Goal: Task Accomplishment & Management: Manage account settings

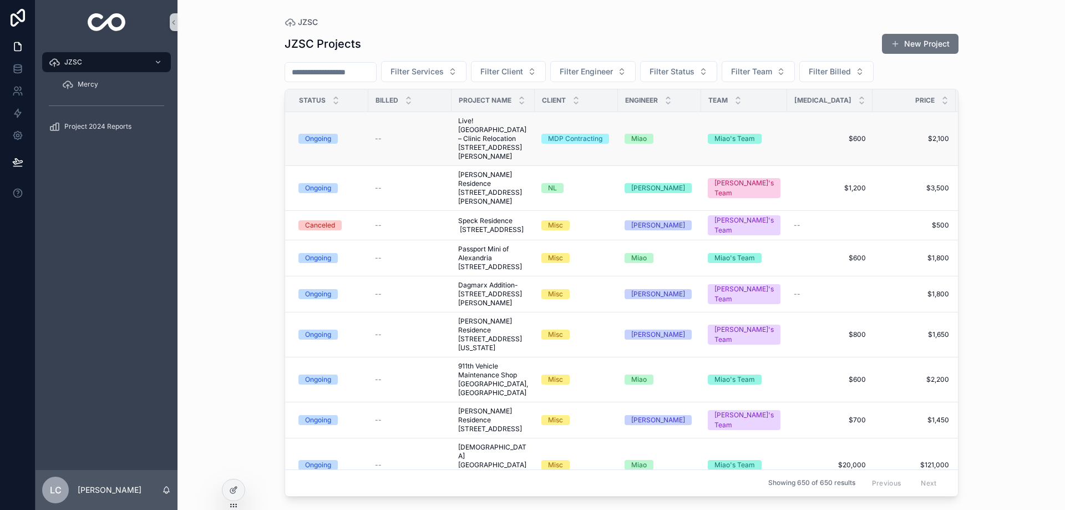
click at [476, 146] on span "Live! [GEOGRAPHIC_DATA] – Clinic Relocation [STREET_ADDRESS][PERSON_NAME]" at bounding box center [493, 139] width 70 height 44
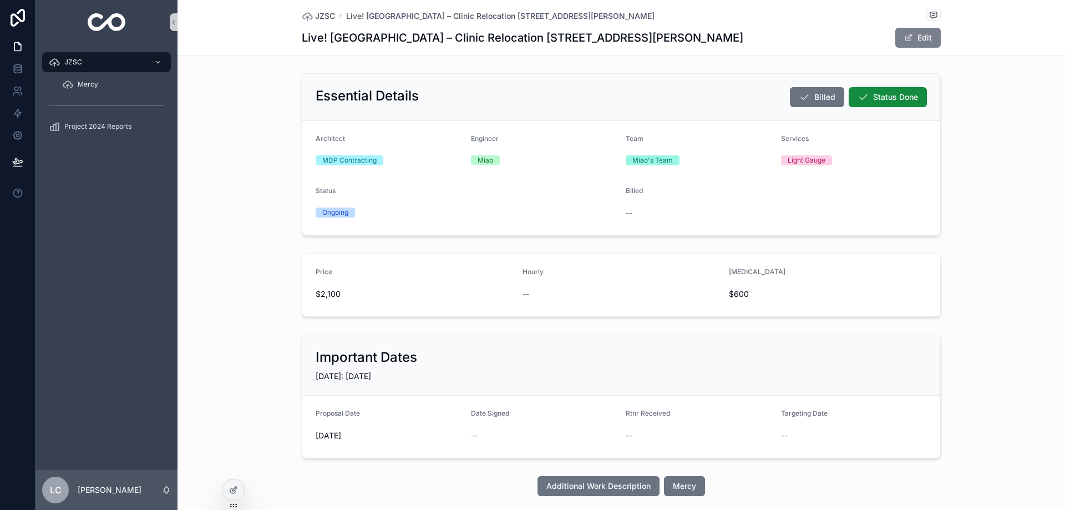
click at [905, 43] on button "Edit" at bounding box center [919, 38] width 46 height 20
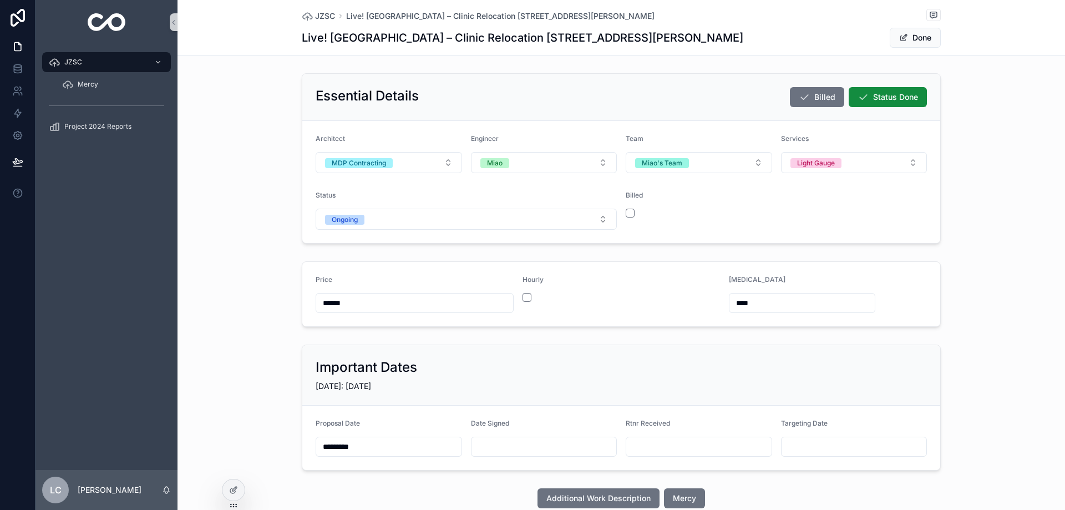
click at [513, 441] on input "scrollable content" at bounding box center [544, 447] width 145 height 16
click at [538, 248] on button "[DATE]" at bounding box center [540, 257] width 44 height 20
type input "*********"
click at [908, 42] on button "Done" at bounding box center [915, 38] width 51 height 20
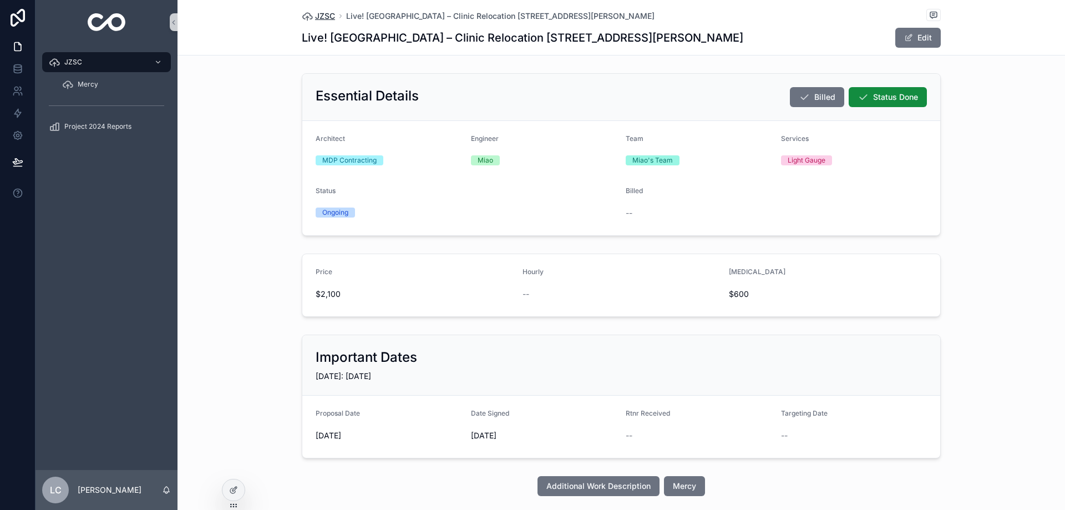
click at [324, 16] on span "JZSC" at bounding box center [325, 16] width 20 height 11
